Goal: Transaction & Acquisition: Purchase product/service

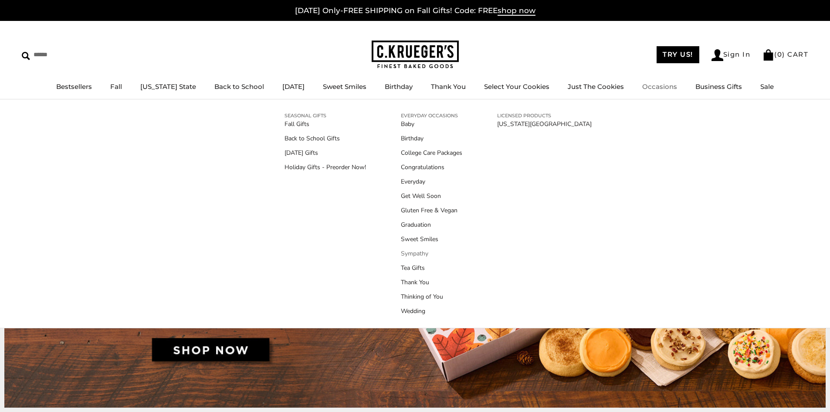
click at [413, 253] on link "Sympathy" at bounding box center [431, 253] width 61 height 9
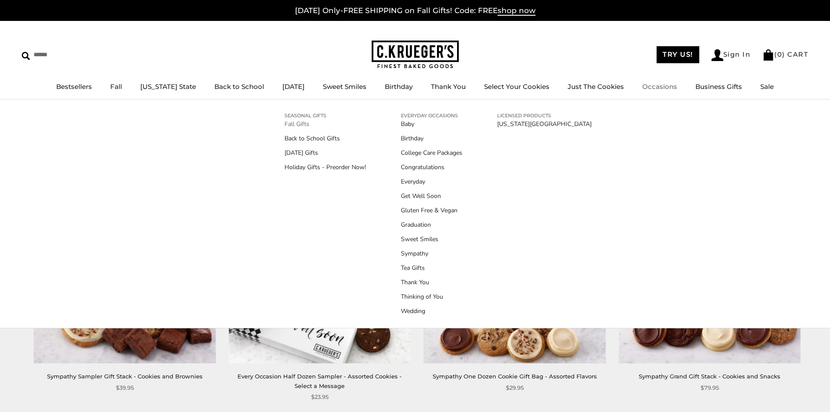
click at [297, 124] on link "Fall Gifts" at bounding box center [324, 123] width 81 height 9
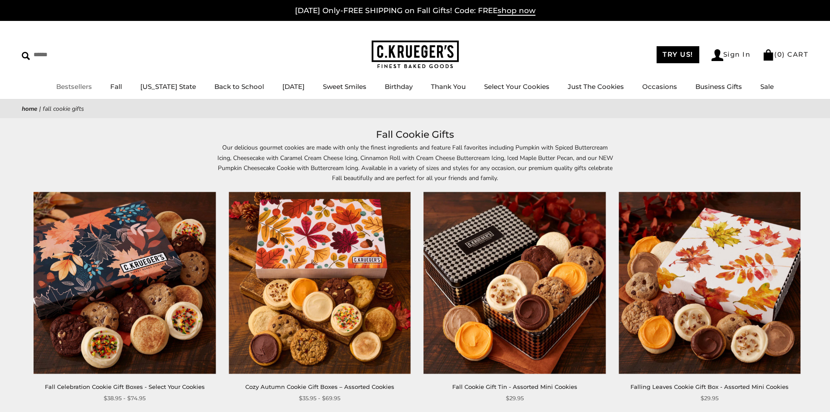
click at [85, 87] on link "Bestsellers" at bounding box center [74, 86] width 36 height 8
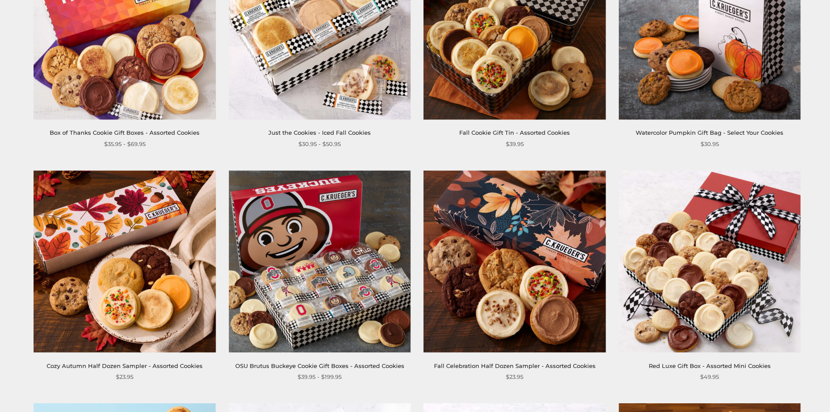
scroll to position [566, 0]
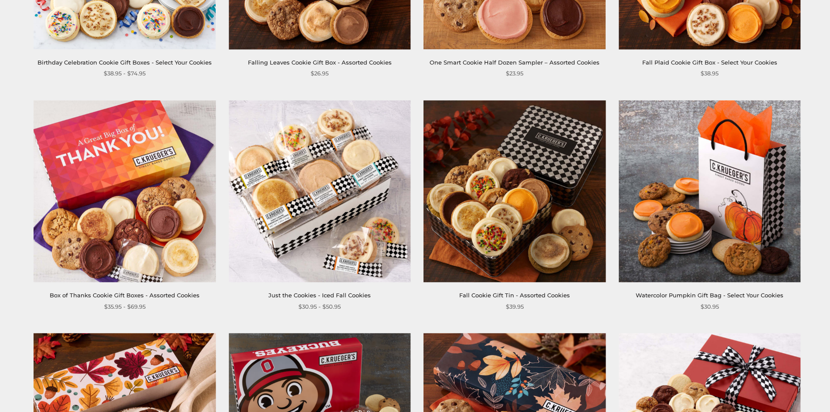
click at [312, 216] on img at bounding box center [320, 191] width 182 height 182
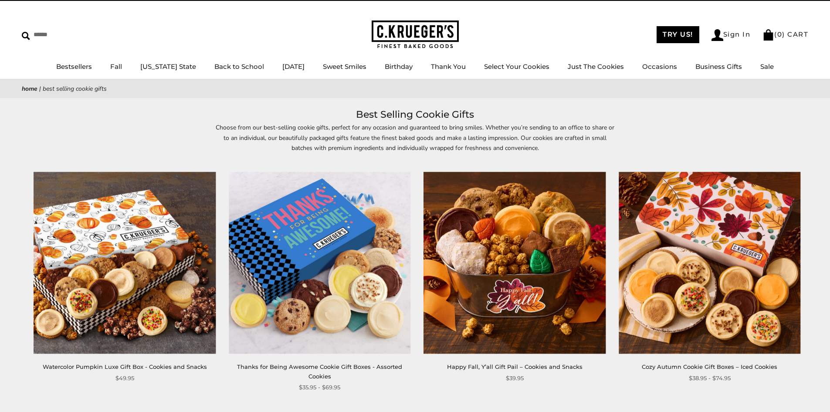
scroll to position [0, 0]
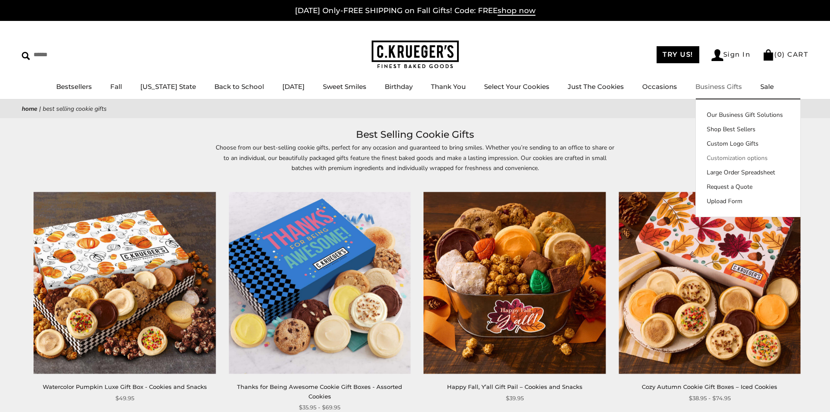
click at [740, 156] on link "Customization options" at bounding box center [748, 157] width 105 height 9
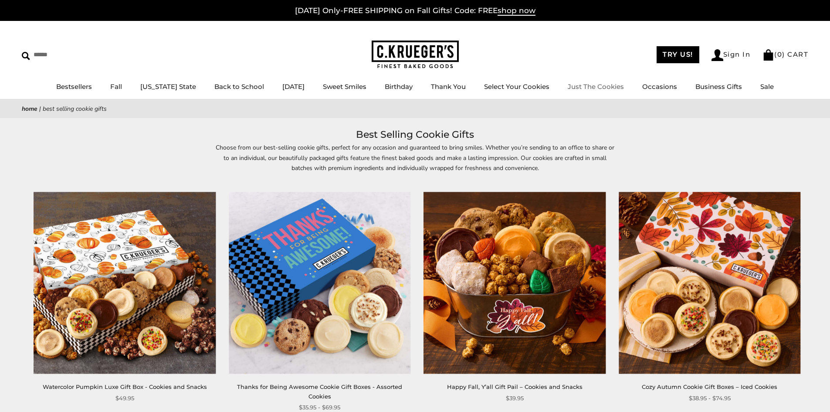
click at [602, 88] on link "Just The Cookies" at bounding box center [596, 86] width 56 height 8
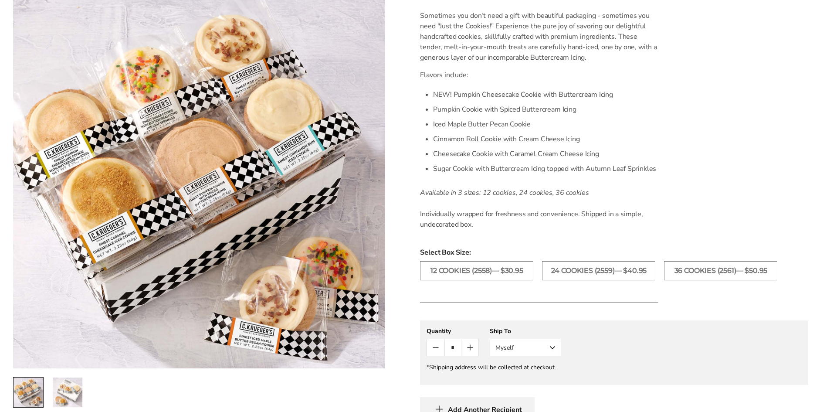
scroll to position [261, 0]
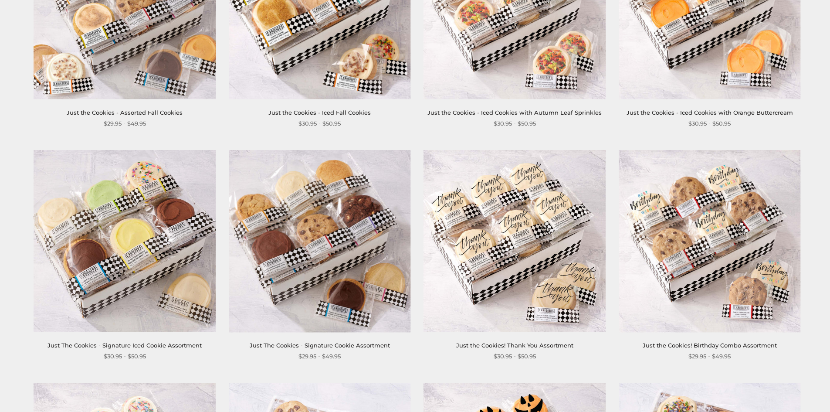
scroll to position [261, 0]
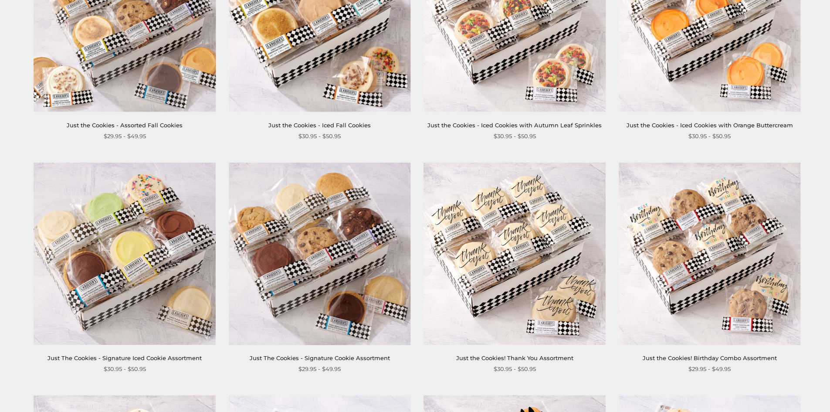
click at [321, 274] on img at bounding box center [320, 253] width 182 height 182
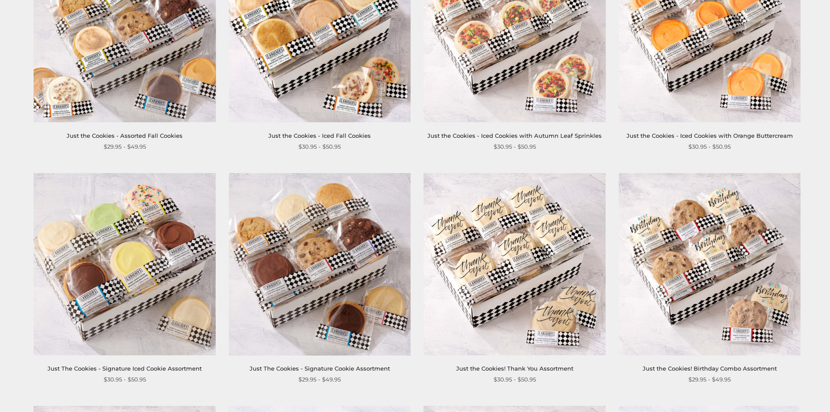
scroll to position [174, 0]
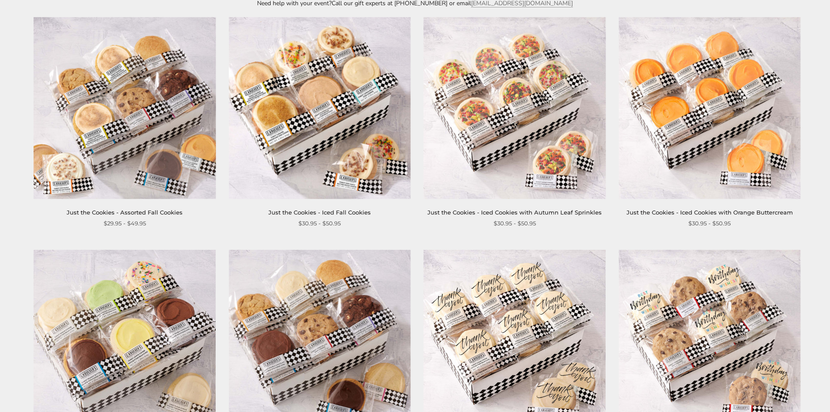
click at [324, 122] on img at bounding box center [320, 108] width 182 height 182
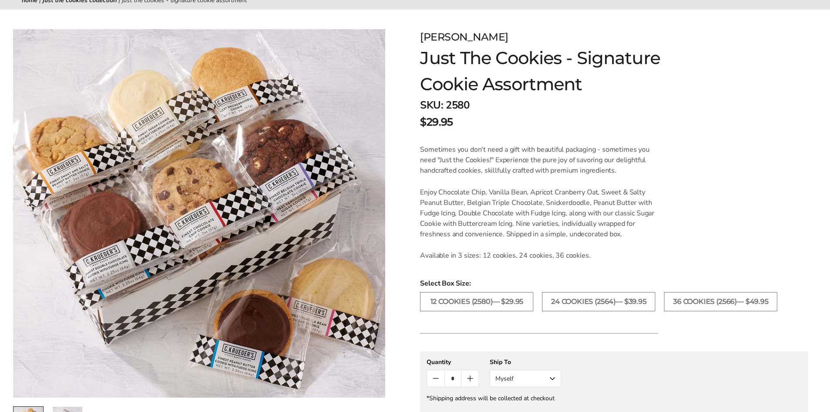
scroll to position [131, 0]
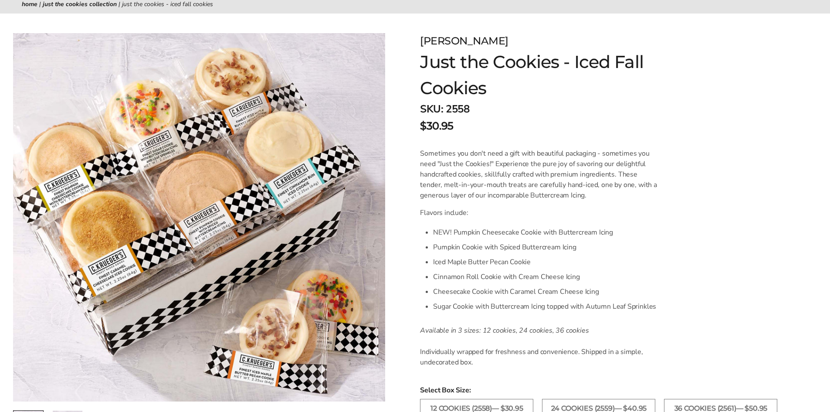
scroll to position [131, 0]
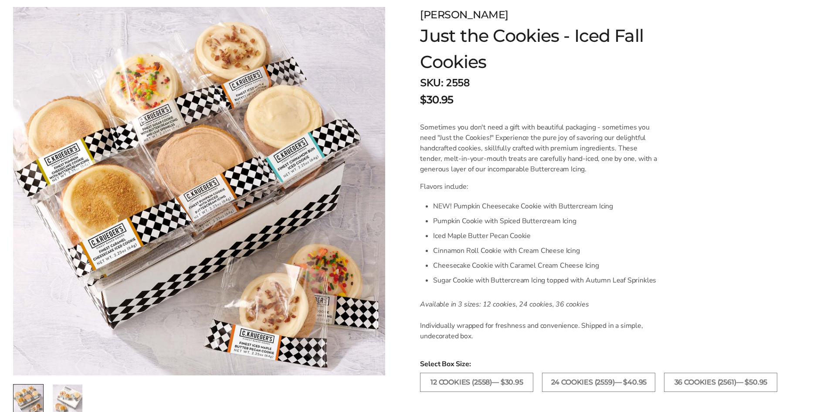
drag, startPoint x: 355, startPoint y: 249, endPoint x: 368, endPoint y: 118, distance: 131.4
drag, startPoint x: 368, startPoint y: 118, endPoint x: 502, endPoint y: 93, distance: 136.0
